Goal: Task Accomplishment & Management: Manage account settings

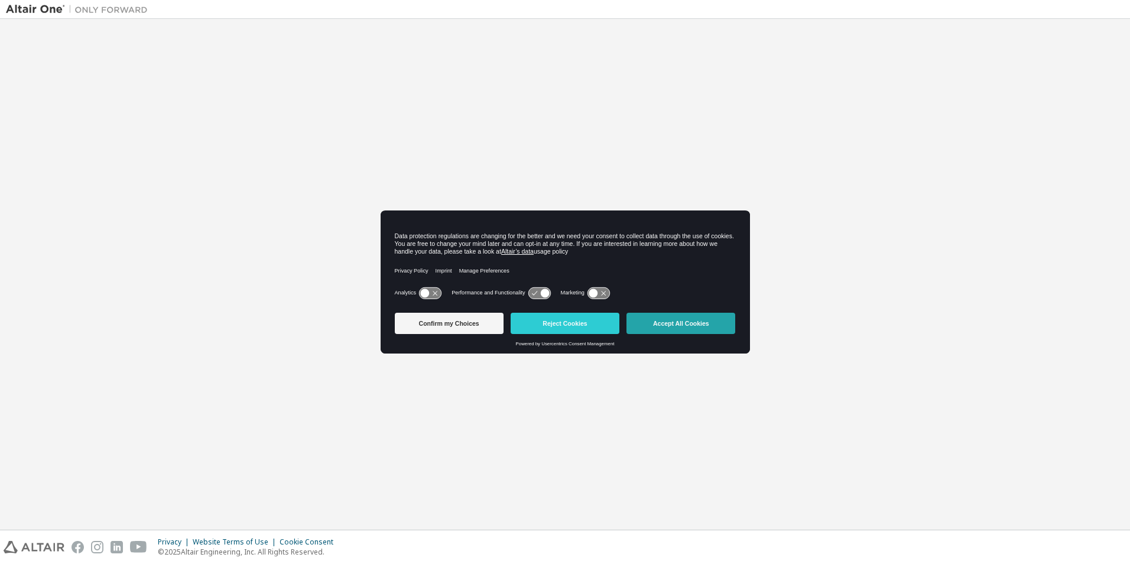
click at [683, 324] on button "Accept All Cookies" at bounding box center [681, 323] width 109 height 21
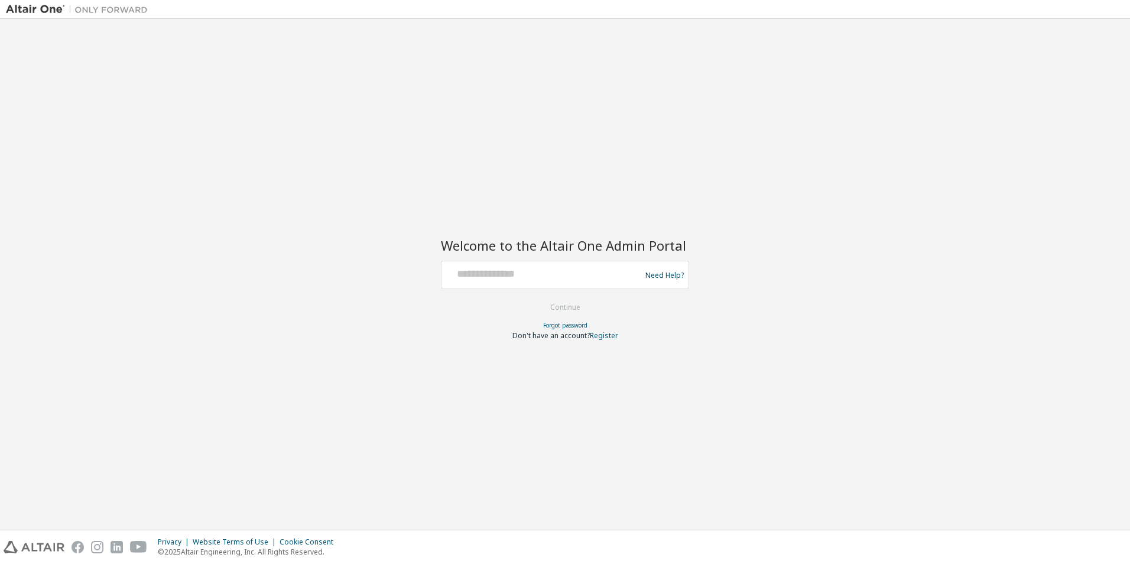
click at [573, 282] on div at bounding box center [542, 275] width 193 height 22
click at [575, 277] on input "text" at bounding box center [542, 272] width 193 height 17
type input "**********"
click at [574, 310] on button "Continue" at bounding box center [565, 308] width 55 height 18
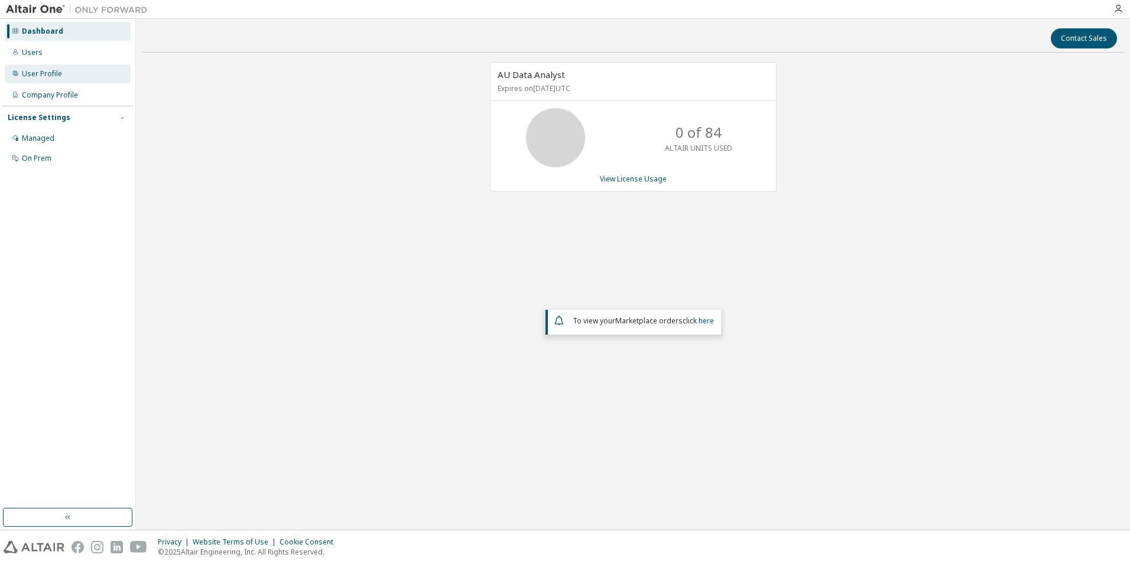
click at [52, 73] on div "User Profile" at bounding box center [42, 73] width 40 height 9
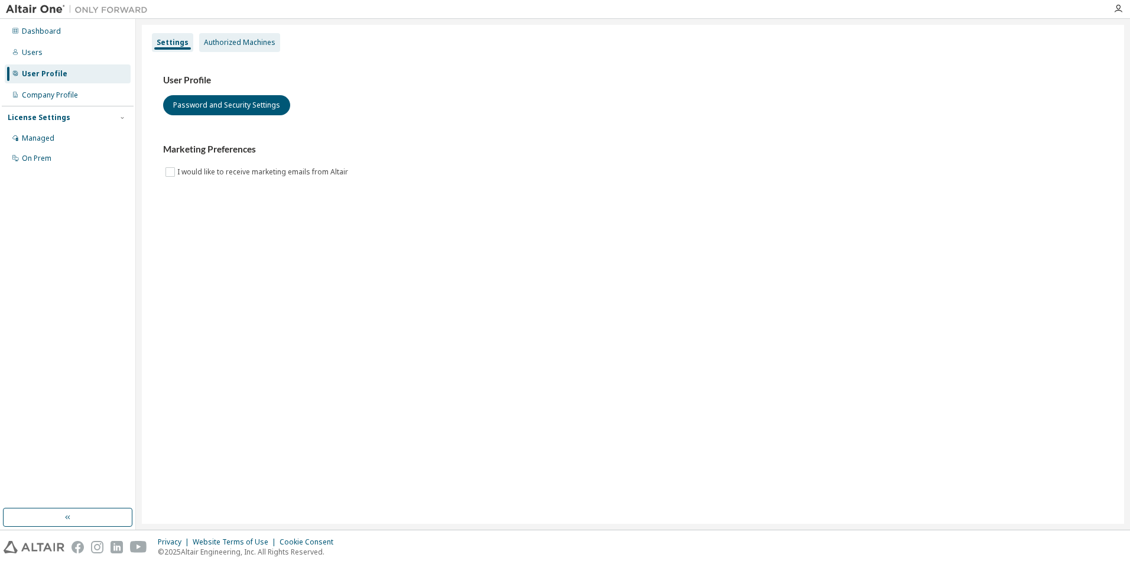
click at [253, 43] on div "Authorized Machines" at bounding box center [240, 42] width 72 height 9
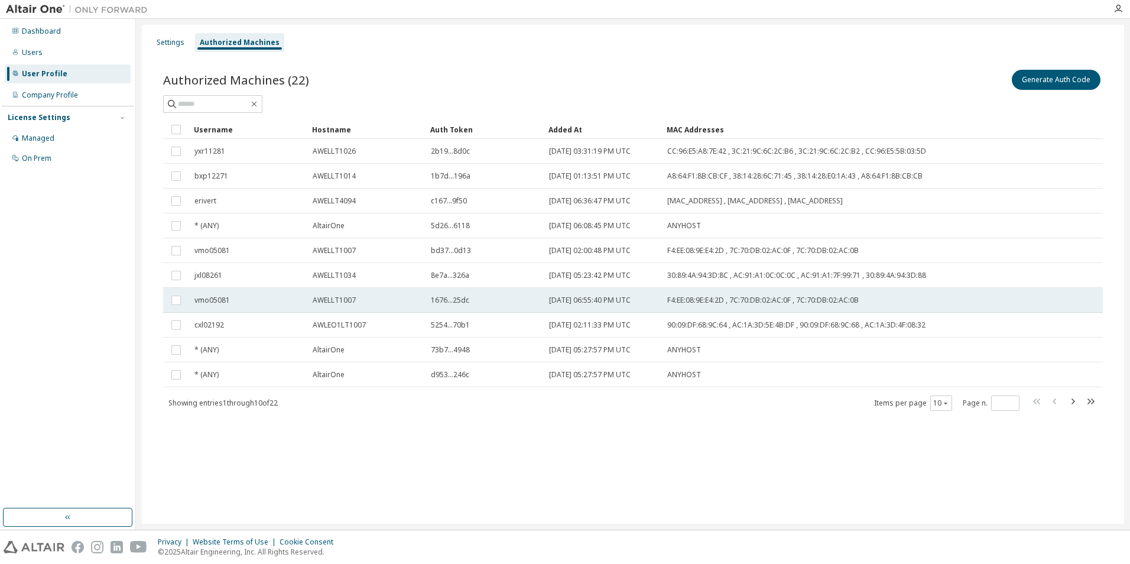
click at [196, 303] on span "vmo05081" at bounding box center [212, 300] width 35 height 9
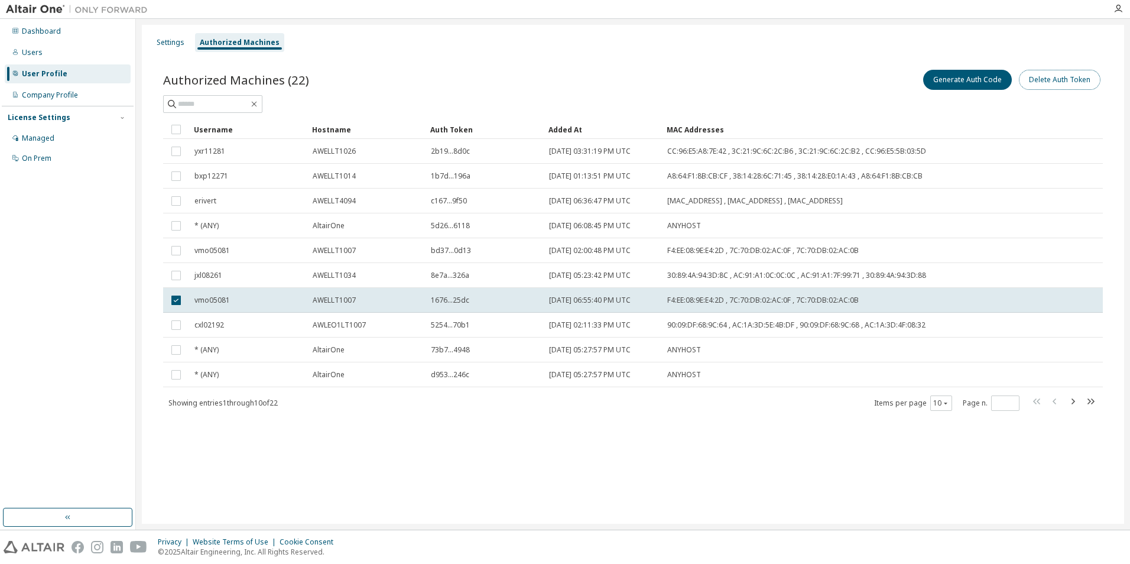
click at [1046, 81] on button "Delete Auth Token" at bounding box center [1060, 80] width 82 height 20
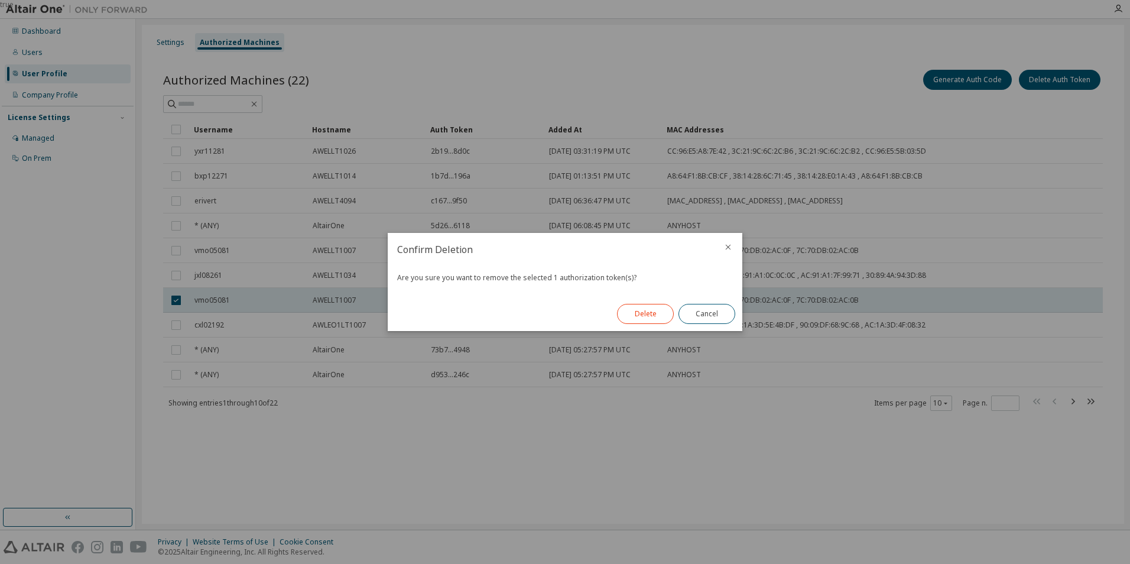
click at [644, 313] on button "Delete" at bounding box center [645, 314] width 57 height 20
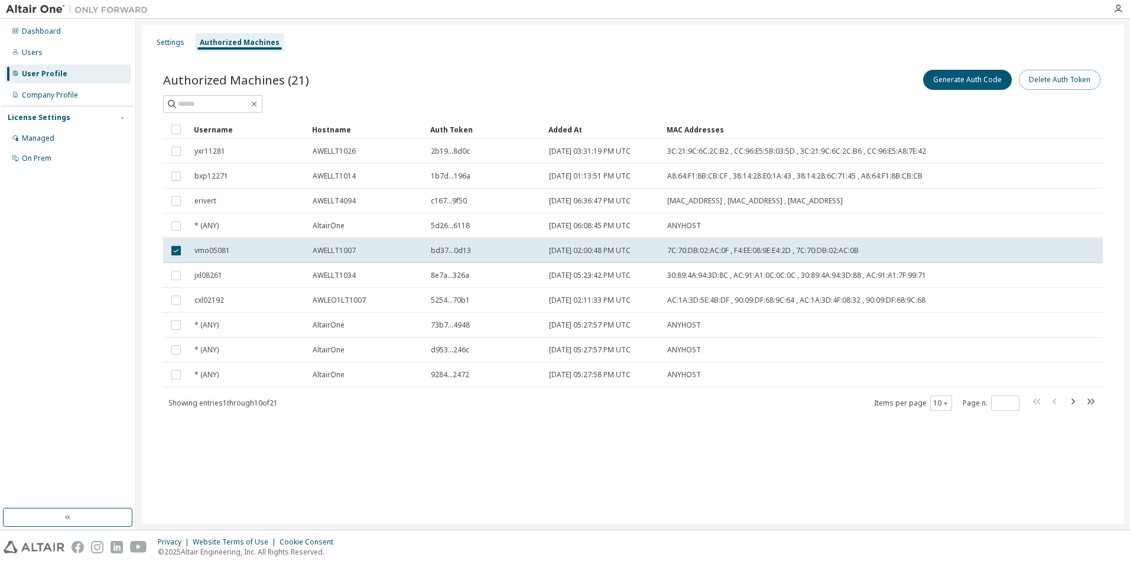
click at [1048, 82] on button "Delete Auth Token" at bounding box center [1060, 80] width 82 height 20
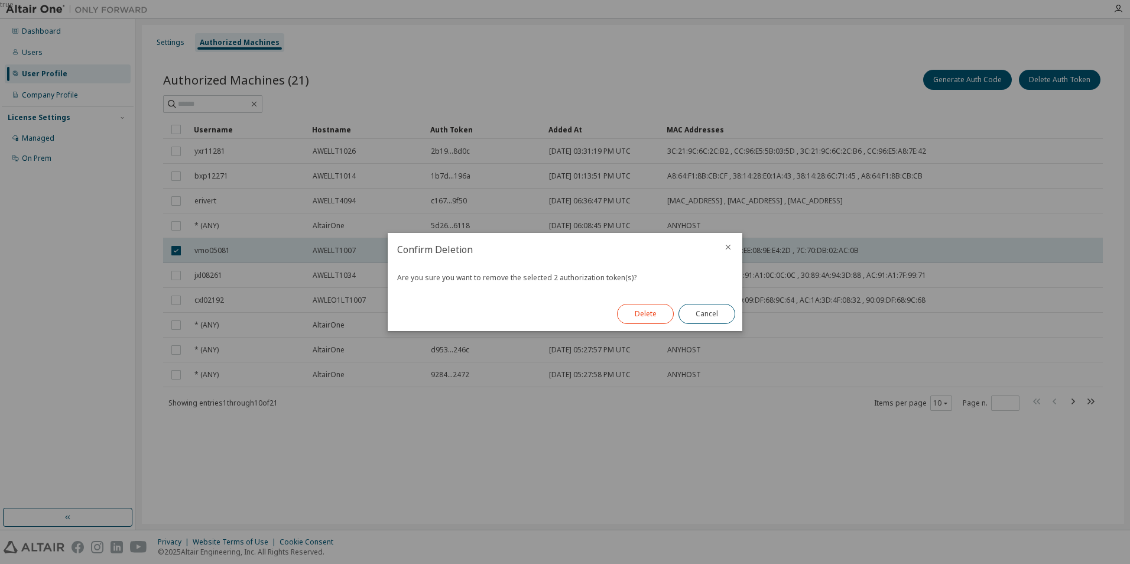
click at [641, 315] on button "Delete" at bounding box center [645, 314] width 57 height 20
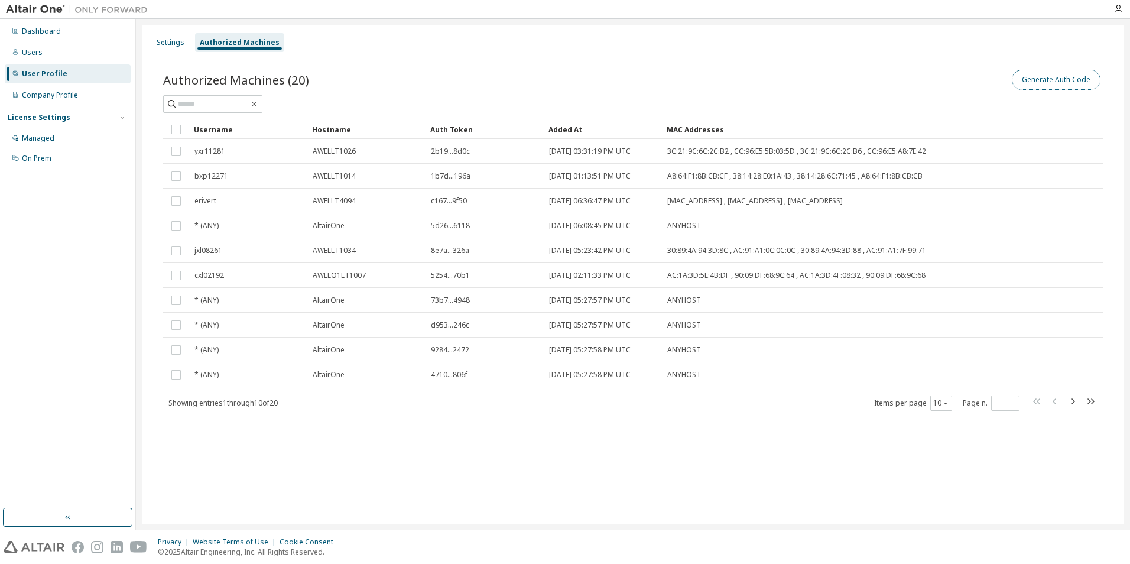
click at [1054, 82] on button "Generate Auth Code" at bounding box center [1056, 80] width 89 height 20
